Goal: Task Accomplishment & Management: Manage account settings

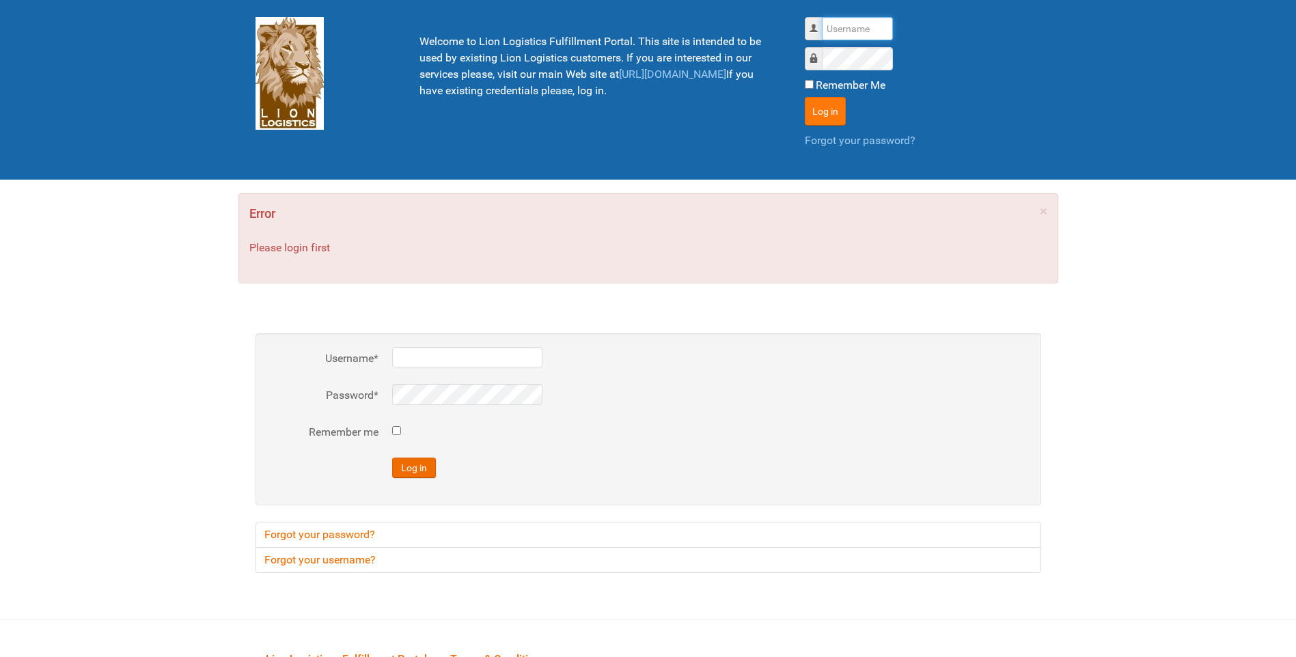
type input "lion"
click at [838, 103] on button "Log in" at bounding box center [825, 111] width 41 height 29
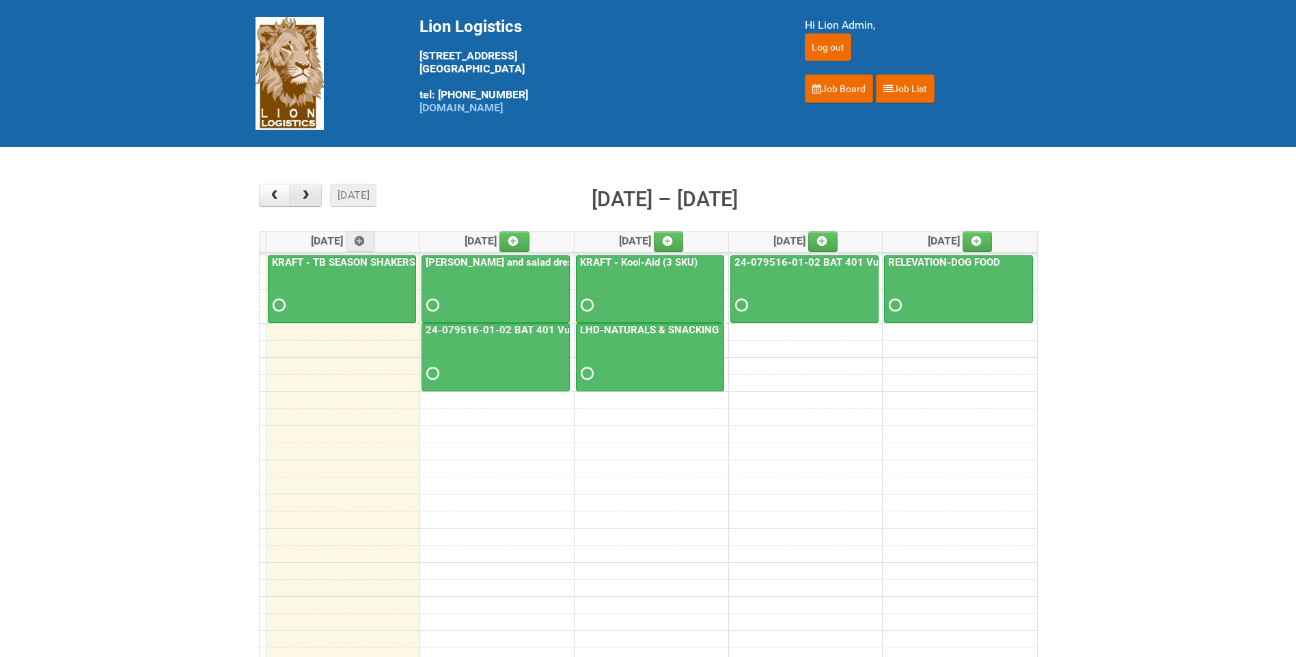
click at [299, 195] on span "button" at bounding box center [305, 195] width 13 height 11
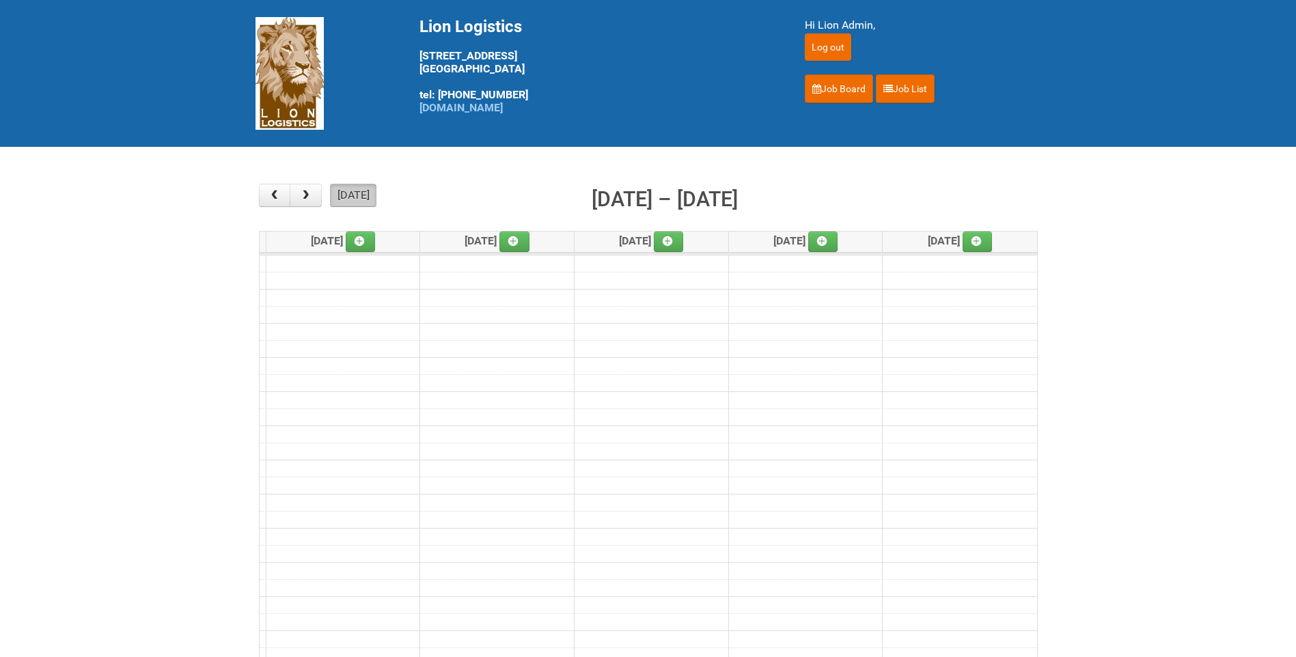
click at [349, 190] on button "today" at bounding box center [353, 195] width 46 height 23
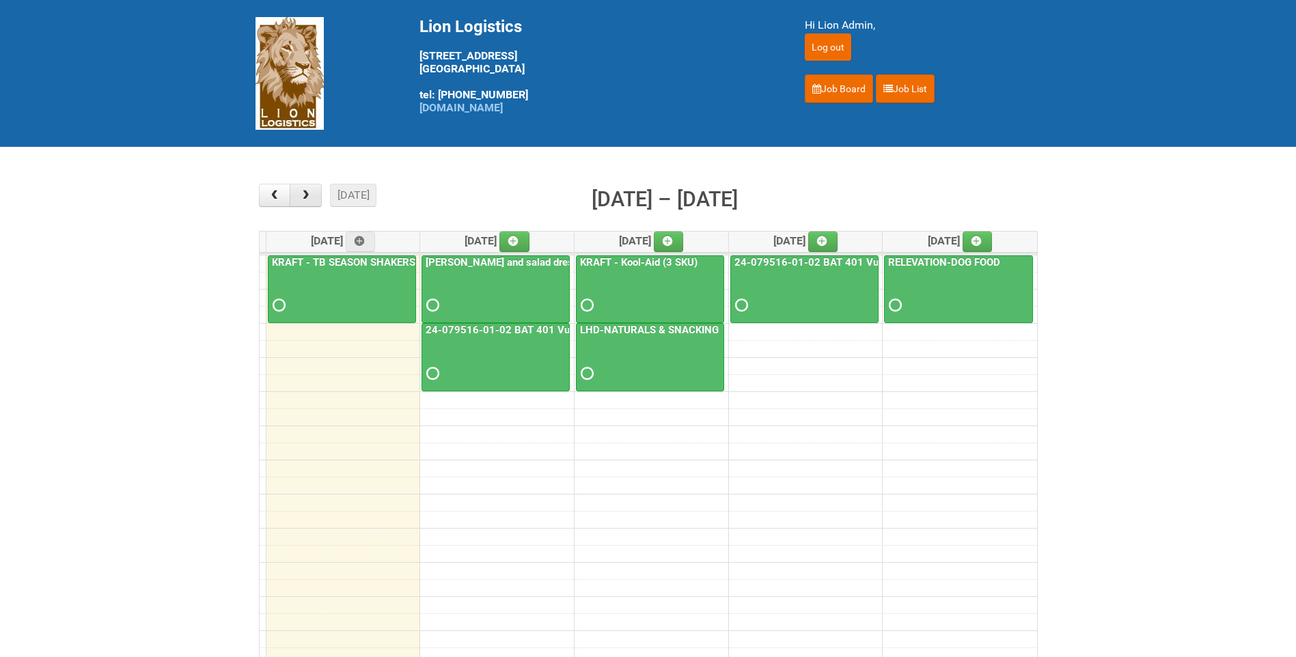
click at [308, 193] on span "button" at bounding box center [305, 195] width 13 height 11
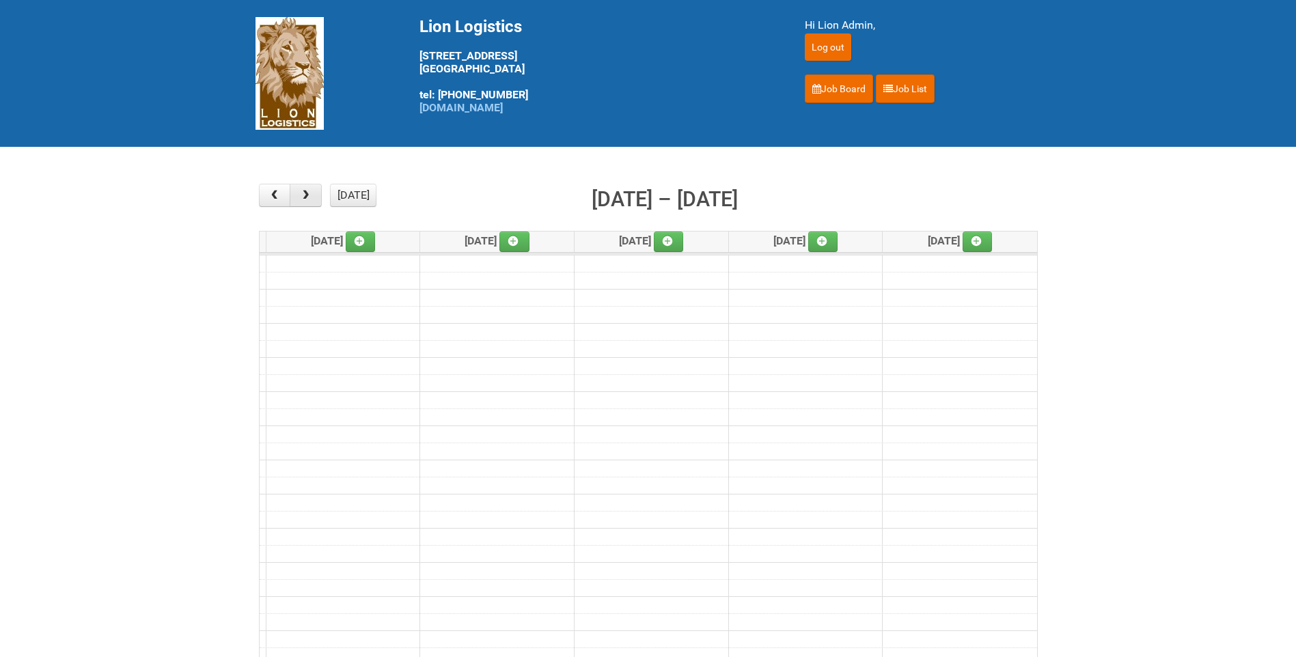
click at [308, 193] on span "button" at bounding box center [305, 195] width 13 height 11
